Goal: Transaction & Acquisition: Purchase product/service

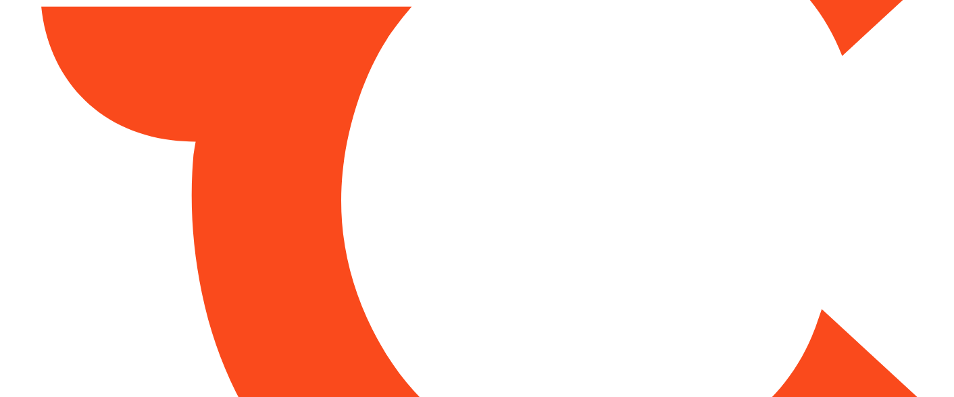
click at [419, 186] on html at bounding box center [477, 198] width 954 height 397
drag, startPoint x: 0, startPoint y: 0, endPoint x: 267, endPoint y: 129, distance: 297.0
click at [419, 186] on html at bounding box center [477, 198] width 954 height 397
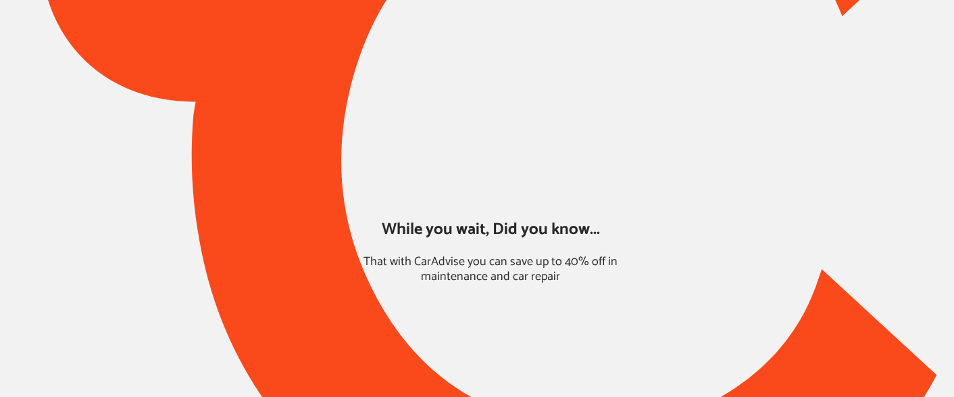
drag, startPoint x: 351, startPoint y: 125, endPoint x: 334, endPoint y: 122, distance: 17.2
click at [334, 122] on div at bounding box center [477, 158] width 954 height 826
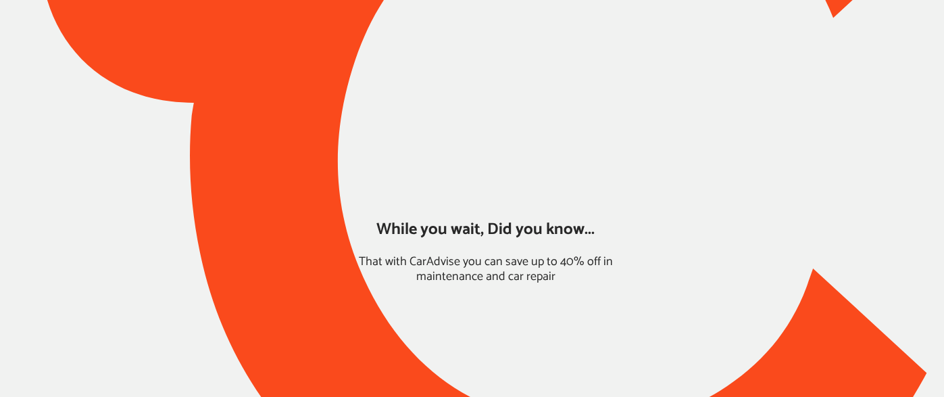
type input "*****"
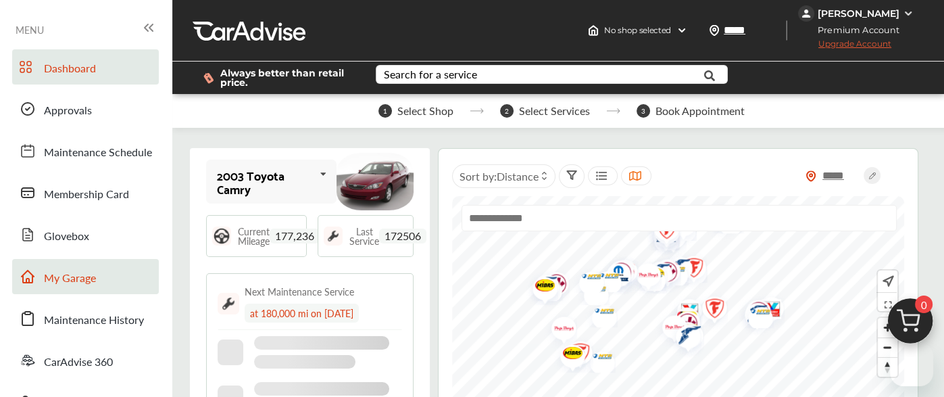
click at [76, 266] on link "My Garage" at bounding box center [85, 276] width 147 height 35
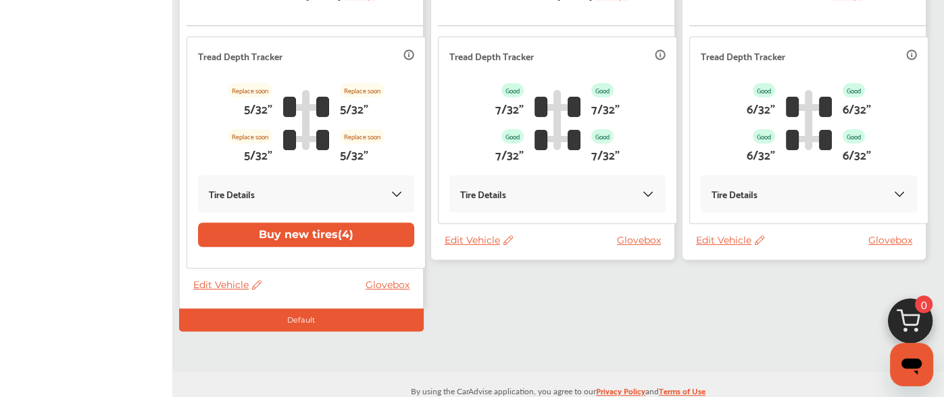
scroll to position [461, 0]
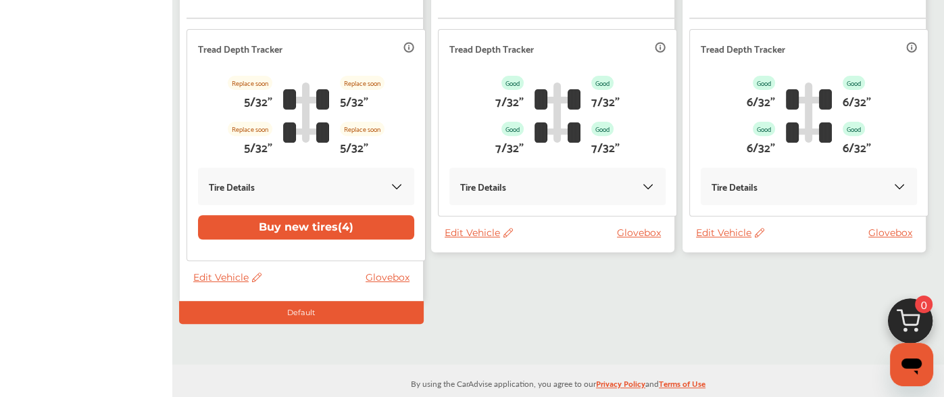
click at [456, 240] on div "Edit Vehicle Glovebox" at bounding box center [555, 235] width 223 height 19
click at [457, 233] on span "Edit Vehicle" at bounding box center [478, 232] width 68 height 12
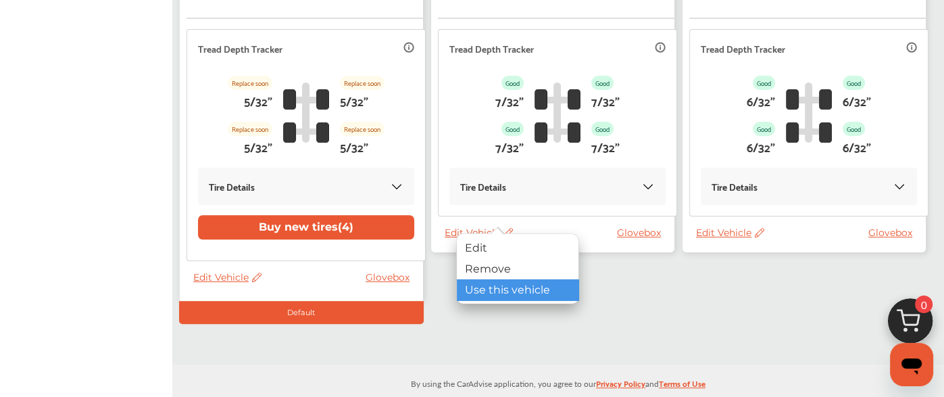
click at [485, 290] on div "Use this vehicle" at bounding box center [518, 289] width 122 height 21
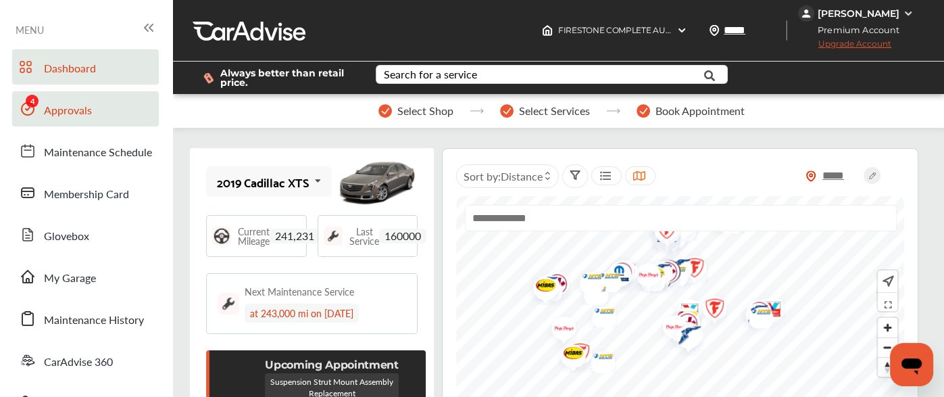
click at [70, 110] on span "Approvals" at bounding box center [68, 111] width 48 height 18
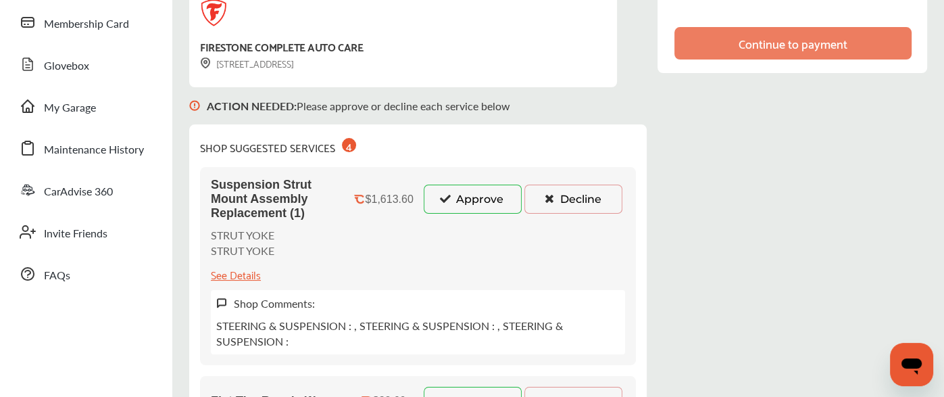
click at [475, 193] on button "Approve" at bounding box center [473, 198] width 98 height 28
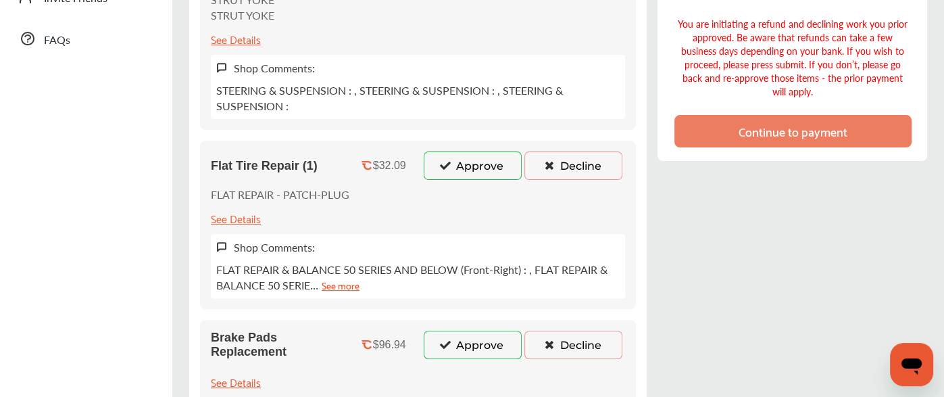
scroll to position [405, 0]
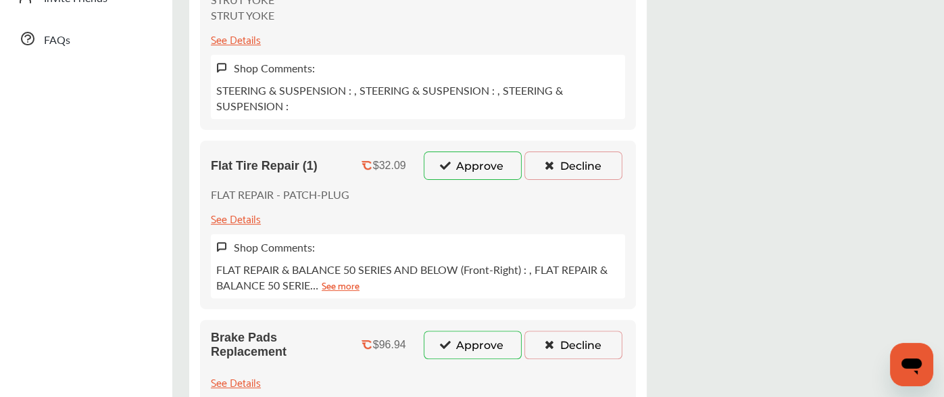
click at [459, 157] on button "Approve" at bounding box center [473, 165] width 98 height 28
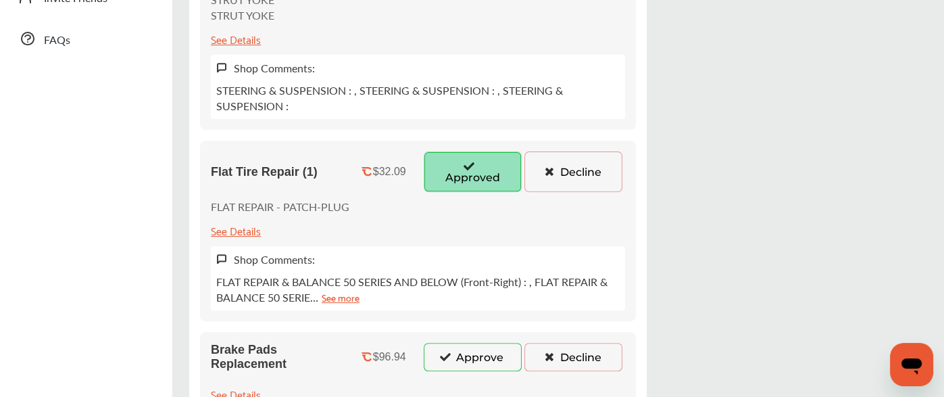
scroll to position [538, 0]
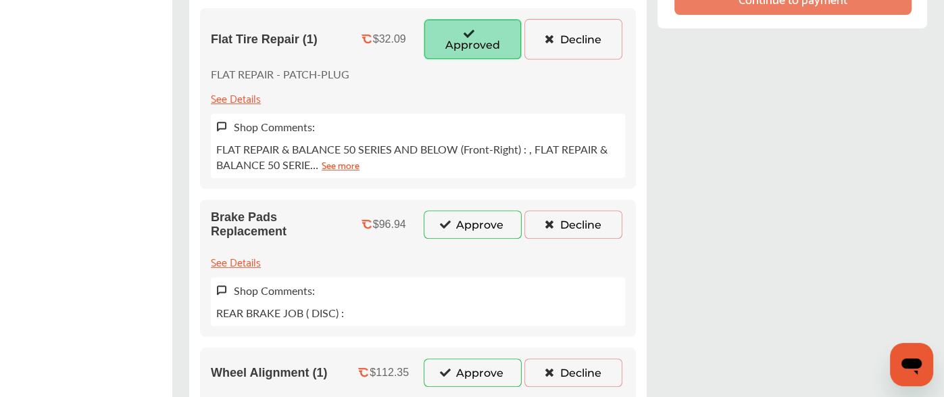
click at [392, 277] on div "Shop Comments: REAR BRAKE JOB ( DISC) :" at bounding box center [418, 301] width 414 height 49
click at [443, 222] on icon at bounding box center [445, 223] width 13 height 9
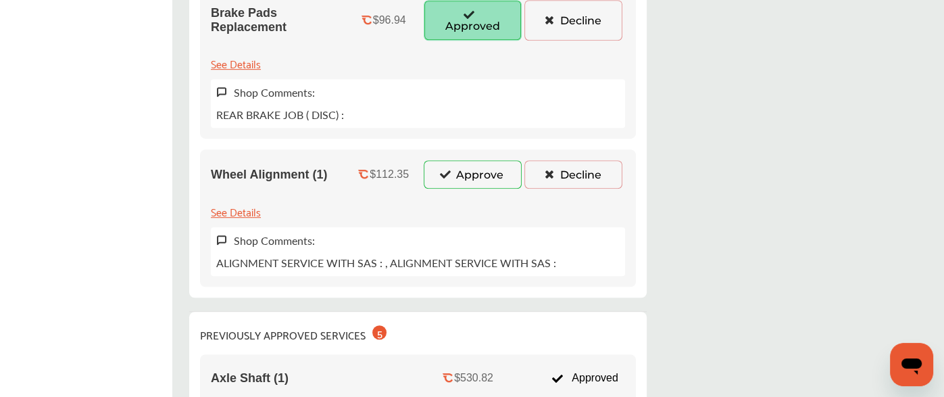
scroll to position [748, 0]
click at [461, 172] on button "Approve" at bounding box center [473, 173] width 98 height 28
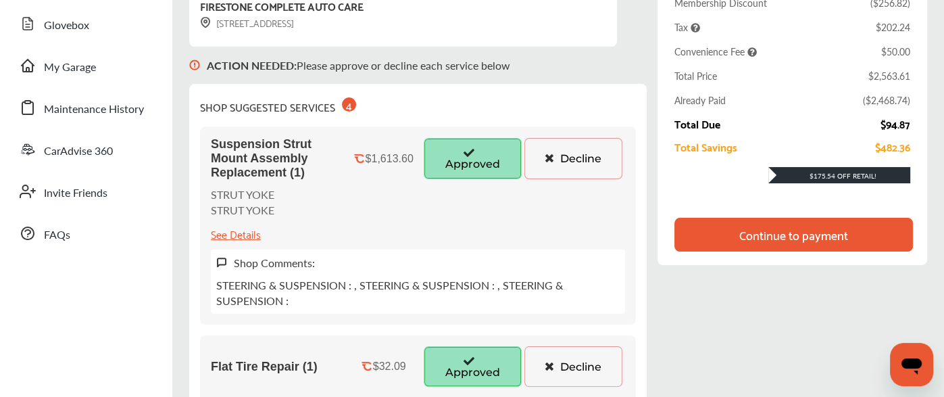
scroll to position [138, 0]
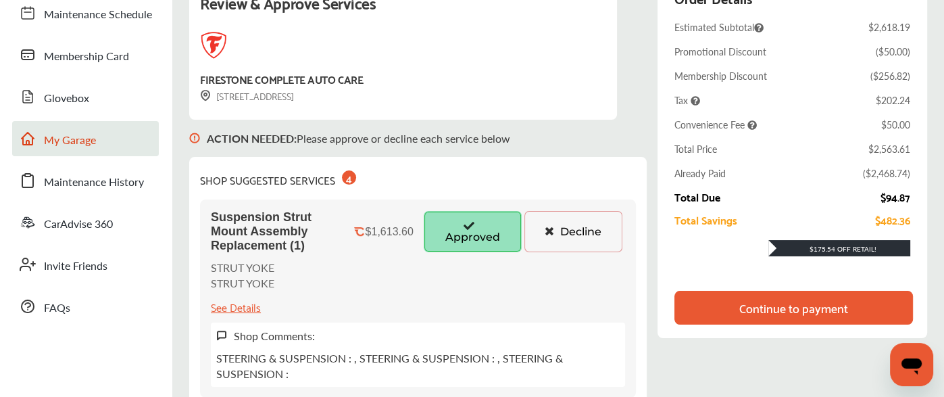
click at [103, 153] on link "My Garage" at bounding box center [85, 138] width 147 height 35
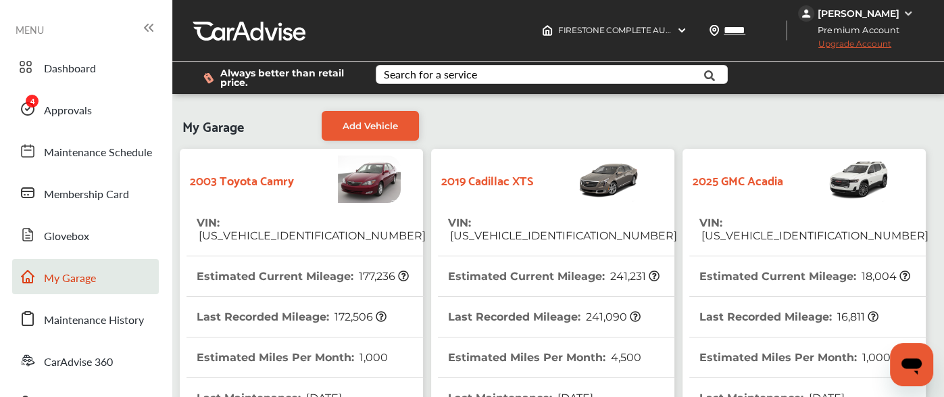
click at [530, 229] on span "[US_VEHICLE_IDENTIFICATION_NUMBER]" at bounding box center [562, 235] width 229 height 13
copy span "[US_VEHICLE_IDENTIFICATION_NUMBER]"
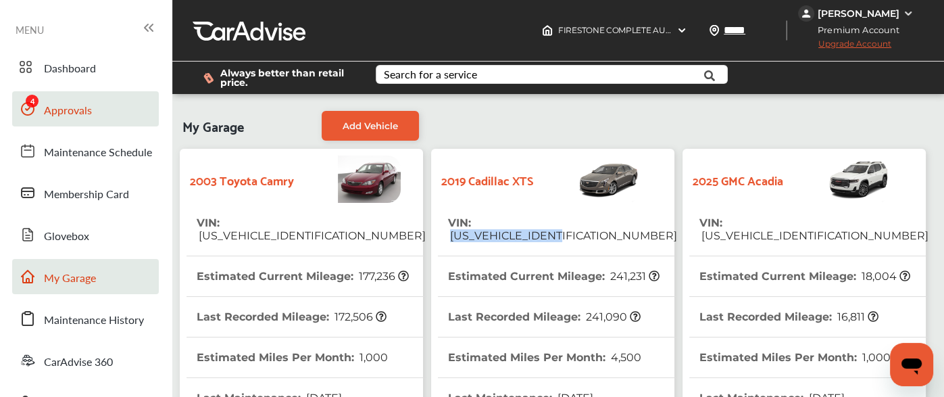
click at [56, 109] on span "Approvals" at bounding box center [68, 111] width 48 height 18
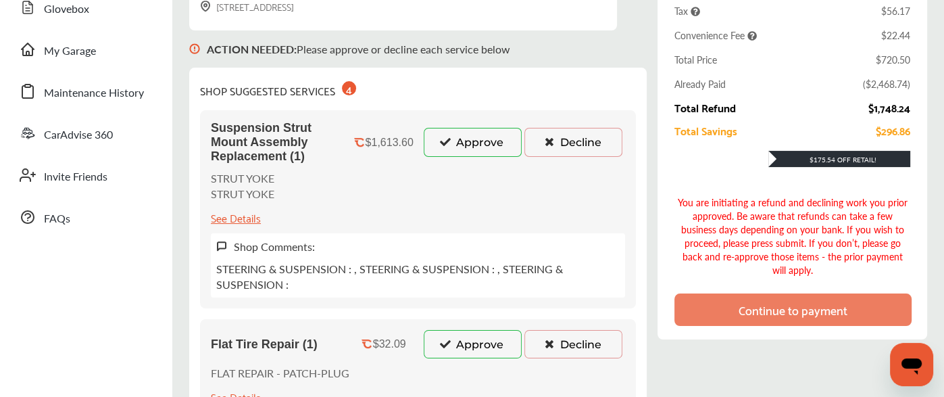
scroll to position [228, 0]
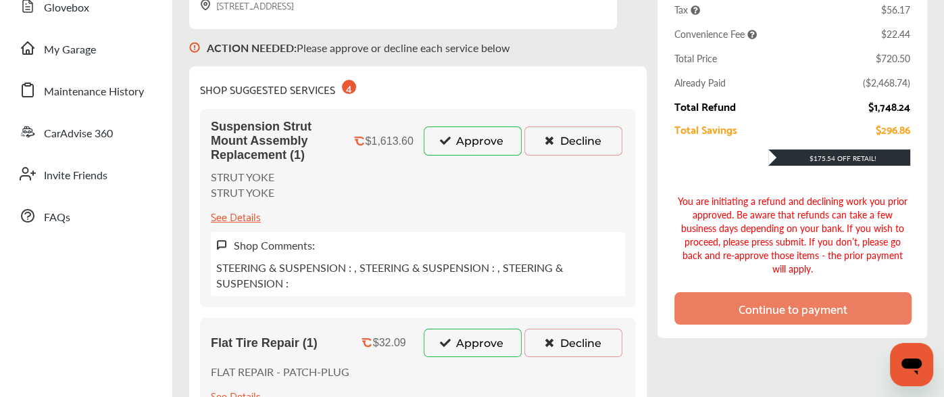
click at [484, 134] on button "Approve" at bounding box center [473, 140] width 98 height 28
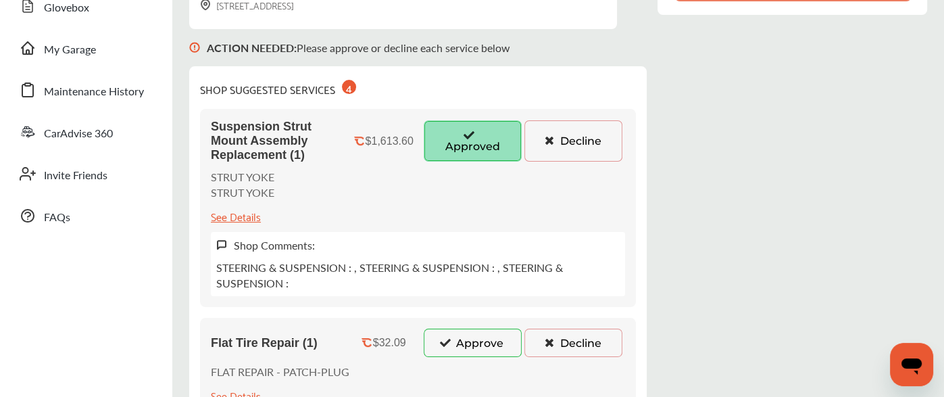
click at [469, 339] on button "Approve" at bounding box center [473, 342] width 98 height 28
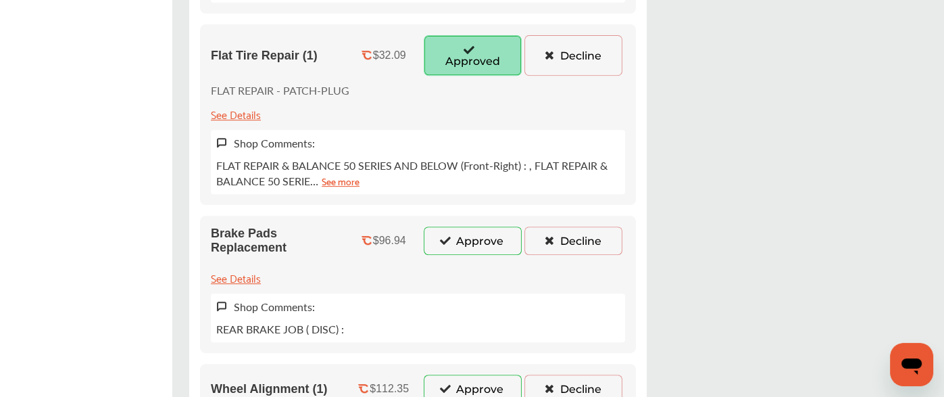
scroll to position [521, 0]
click at [457, 233] on button "Approve" at bounding box center [473, 240] width 98 height 28
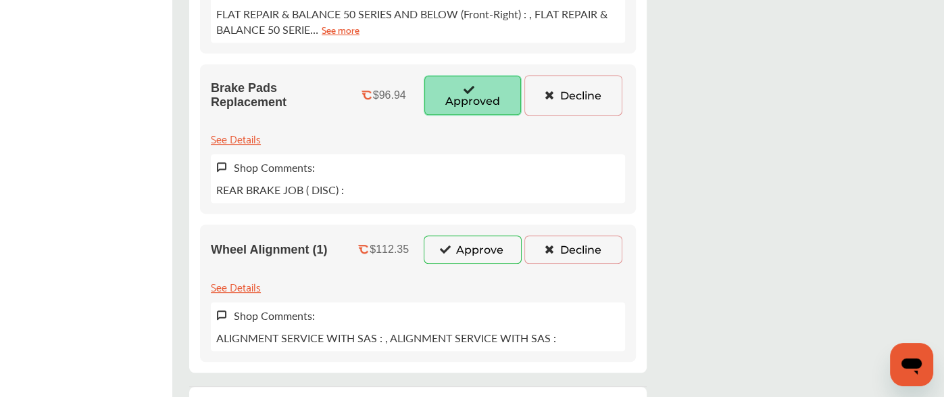
scroll to position [675, 0]
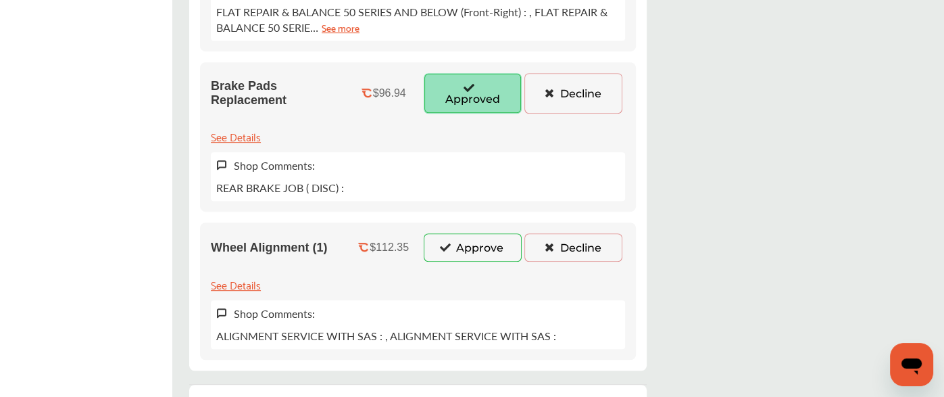
click at [463, 253] on button "Approve" at bounding box center [473, 247] width 98 height 28
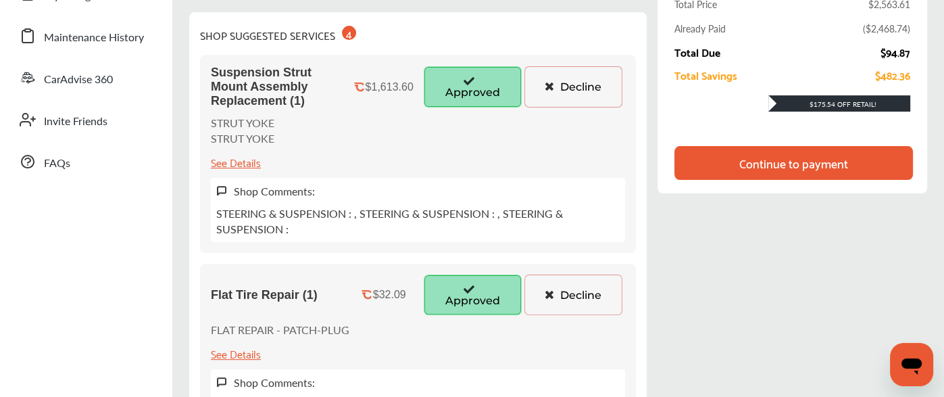
scroll to position [278, 0]
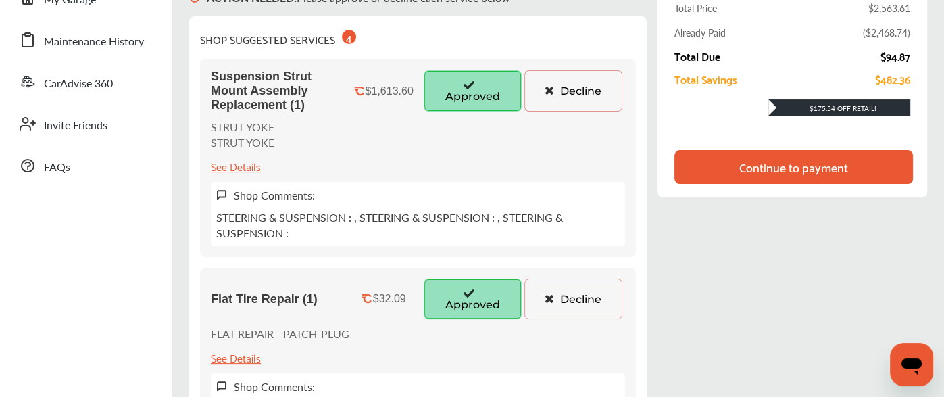
click at [737, 157] on div "Continue to payment" at bounding box center [793, 167] width 238 height 34
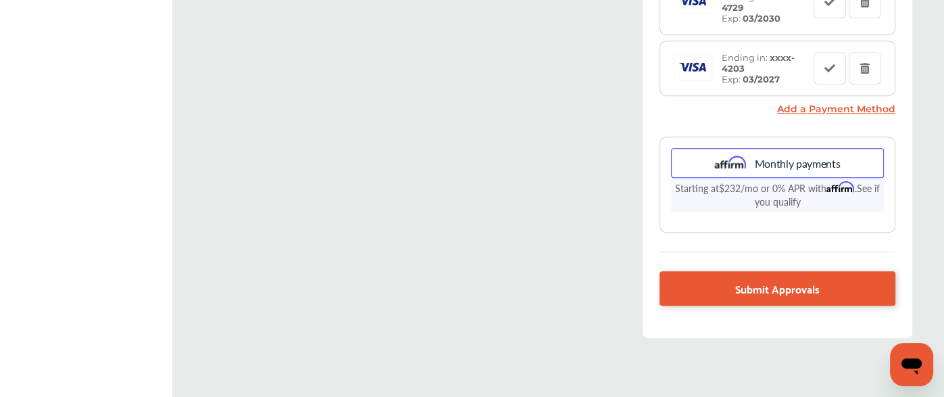
scroll to position [653, 0]
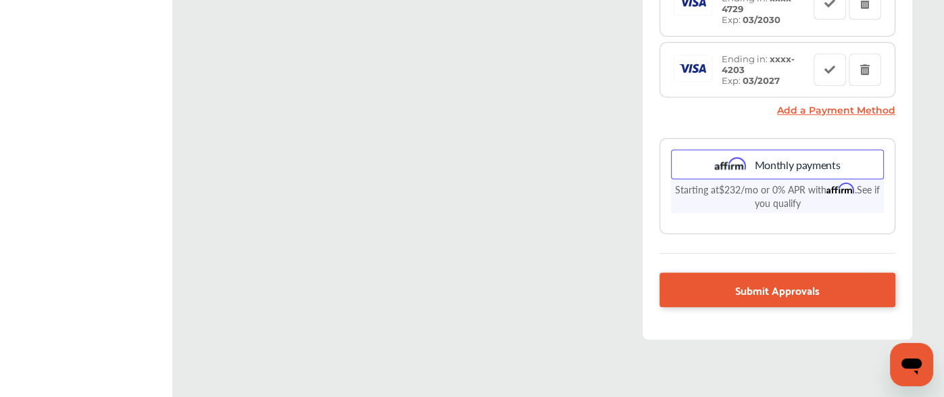
click at [801, 112] on link "Add a Payment Method" at bounding box center [836, 110] width 118 height 12
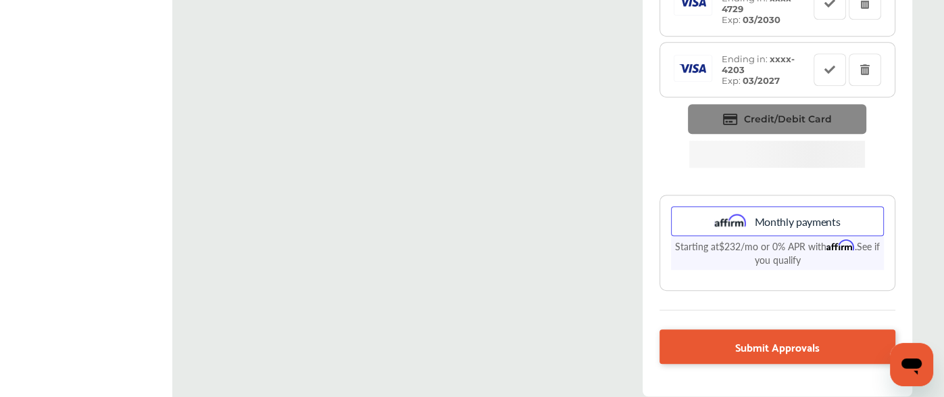
click at [795, 118] on span "Credit/Debit Card" at bounding box center [788, 119] width 88 height 12
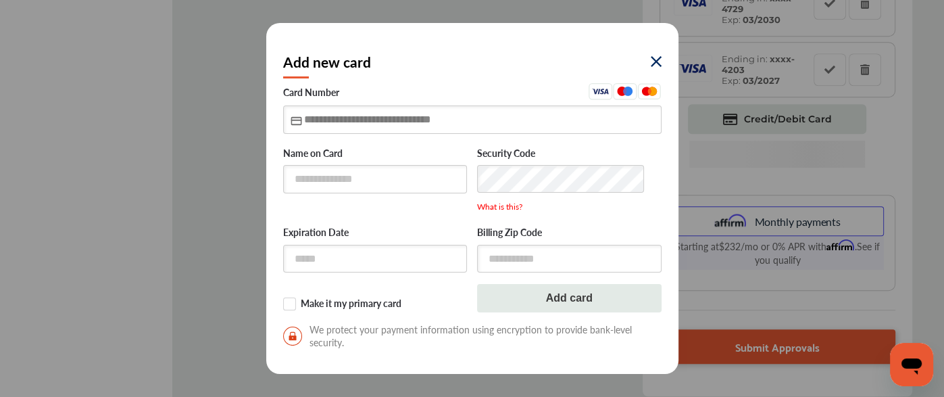
click at [332, 120] on input "text" at bounding box center [472, 119] width 378 height 28
type input "**********"
click at [290, 302] on label "Make it my primary card" at bounding box center [375, 304] width 184 height 14
click at [314, 266] on input "text" at bounding box center [375, 259] width 184 height 28
type input "*****"
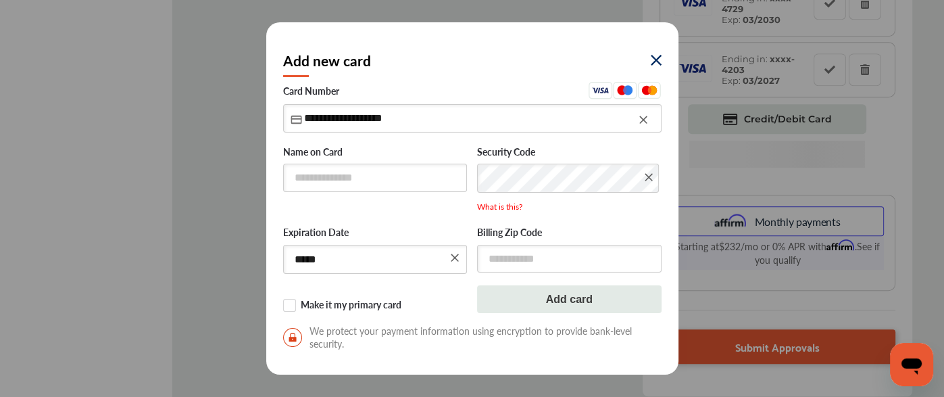
click at [527, 244] on div at bounding box center [569, 256] width 184 height 31
click at [524, 254] on input "text" at bounding box center [569, 259] width 184 height 28
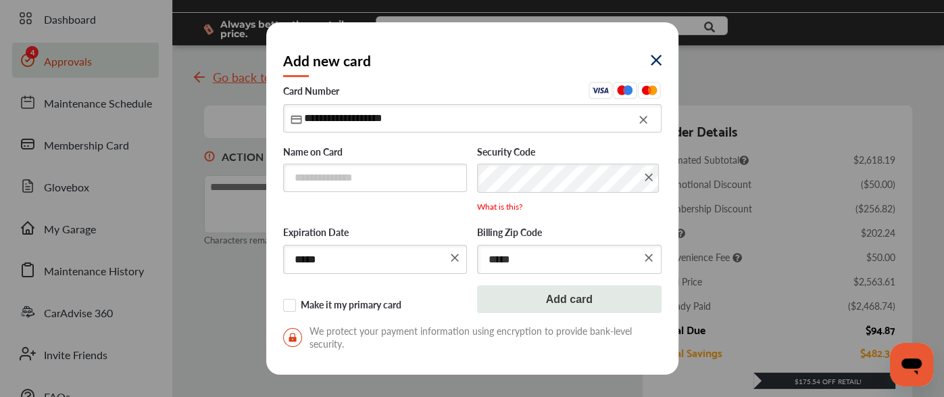
scroll to position [0, 0]
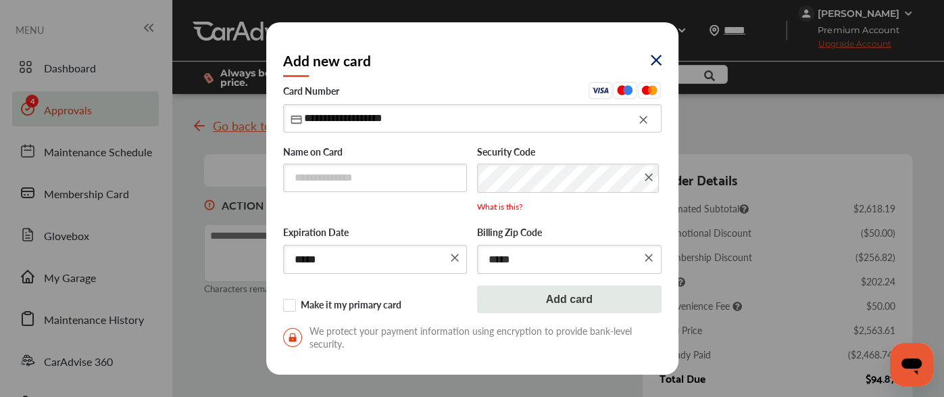
type input "*****"
click at [361, 183] on input "text" at bounding box center [375, 177] width 184 height 28
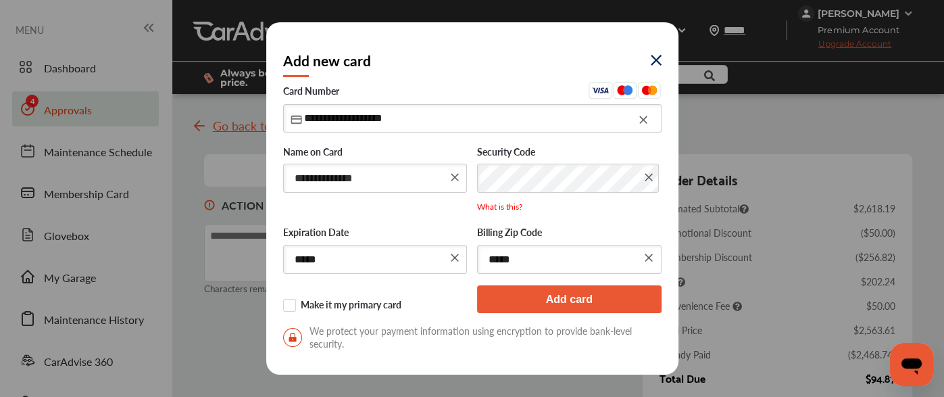
type input "**********"
click at [527, 303] on button "Add card" at bounding box center [569, 299] width 184 height 28
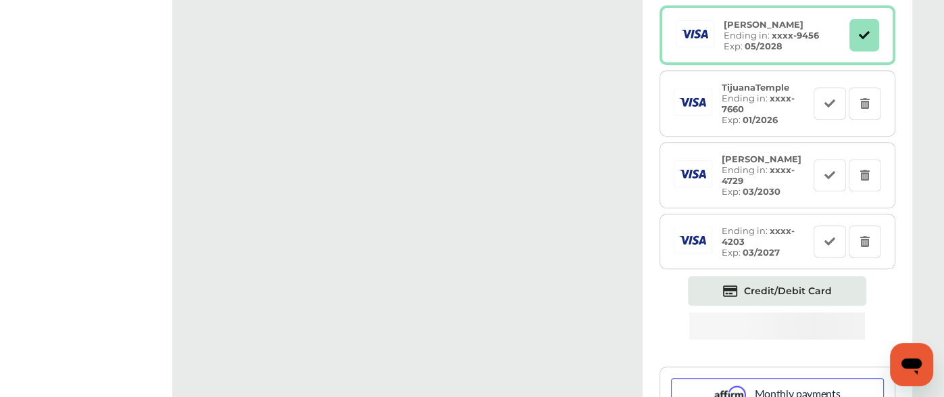
scroll to position [505, 0]
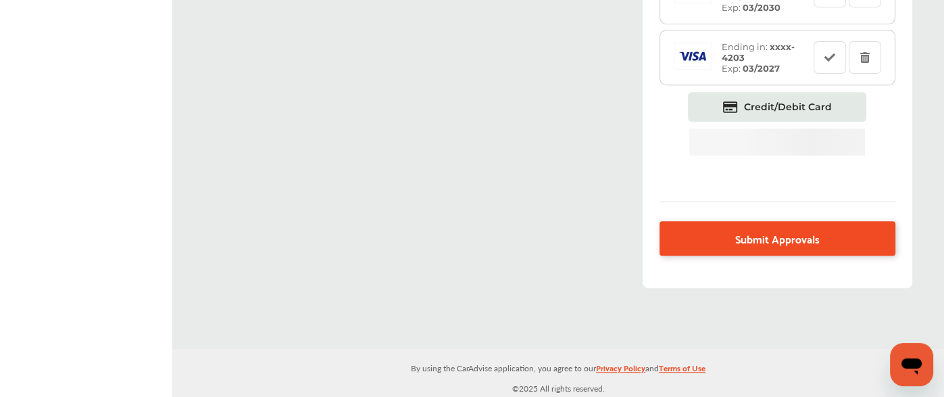
click at [778, 248] on link "Submit Approvals" at bounding box center [777, 238] width 236 height 34
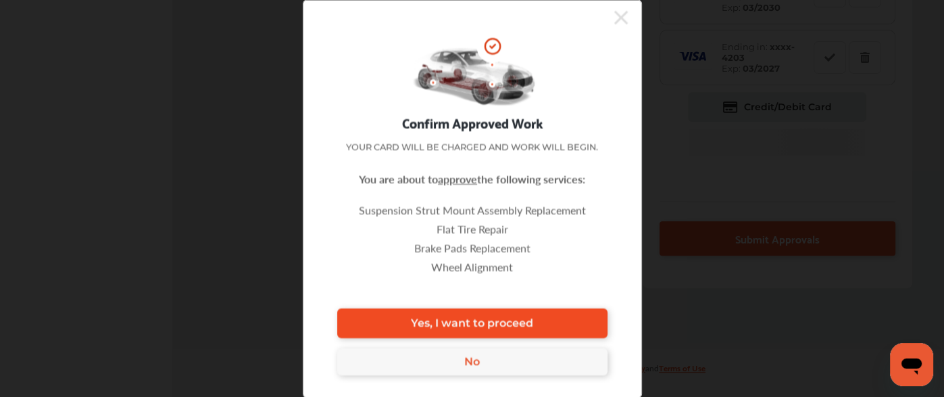
click at [540, 322] on link "Yes, I want to proceed" at bounding box center [472, 323] width 270 height 30
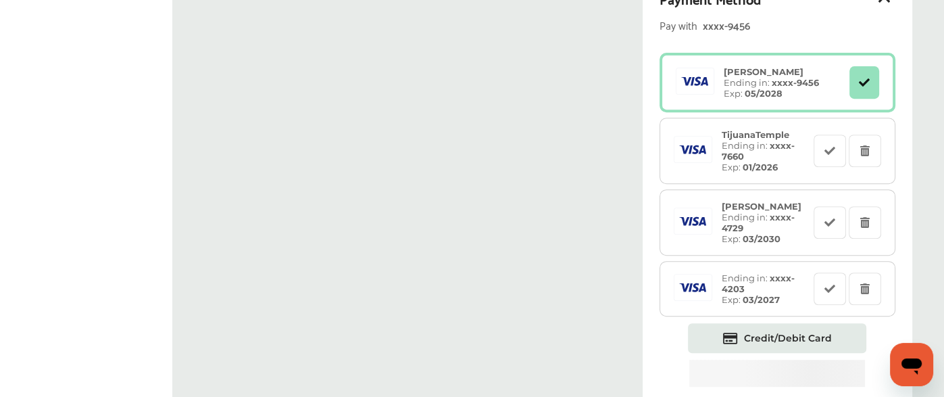
click at [611, 236] on div "ACTION NEEDED : Please approve or decline each service below Characters remaini…" at bounding box center [558, 138] width 708 height 979
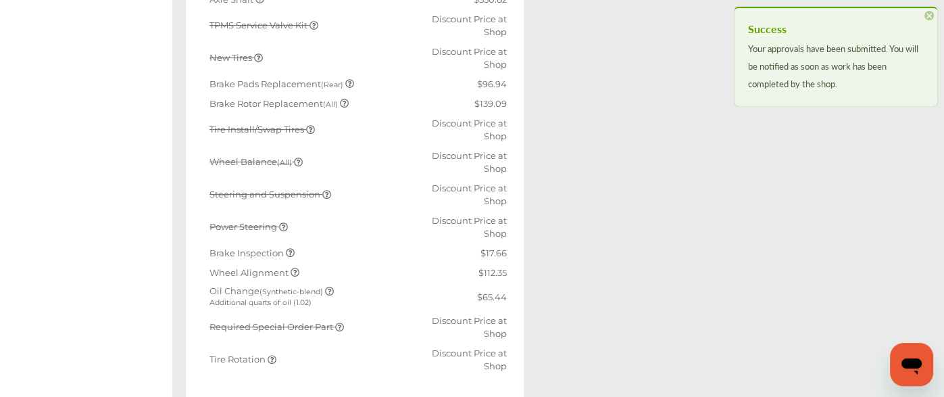
click at [572, 129] on div "Congratulations! You saved $909.00 with your CarAdvise Fleet discount! Go To Da…" at bounding box center [557, 79] width 771 height 940
